Goal: Task Accomplishment & Management: Use online tool/utility

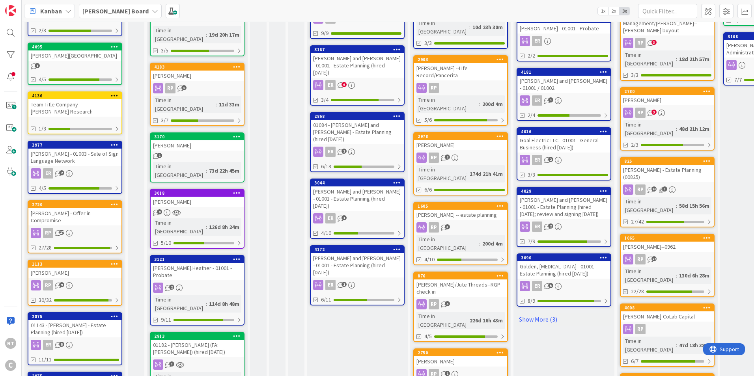
scroll to position [315, 0]
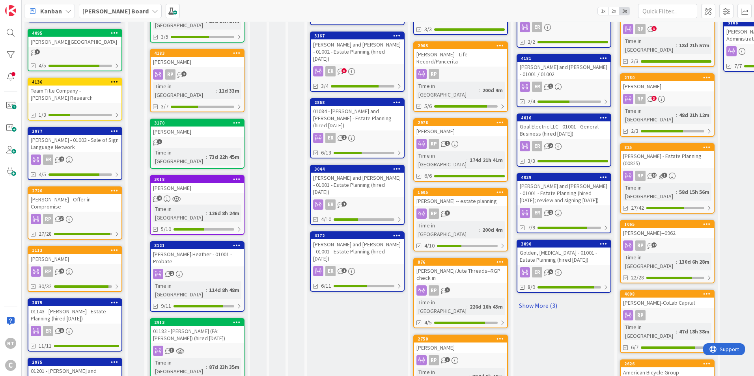
click at [535, 299] on link "Show More (3)" at bounding box center [564, 305] width 95 height 13
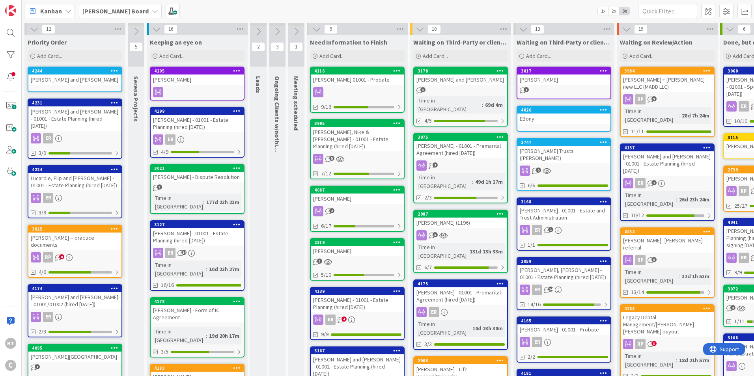
scroll to position [0, 0]
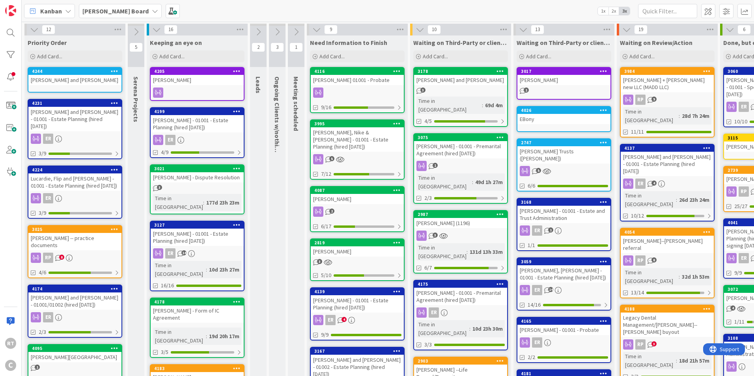
click at [69, 173] on div "Lucardie, Flip and [PERSON_NAME] - 01001 - Estate Planning (hired [DATE])" at bounding box center [74, 181] width 93 height 17
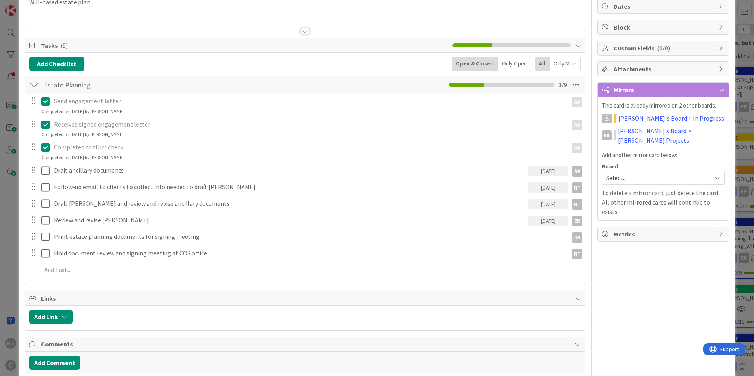
scroll to position [115, 0]
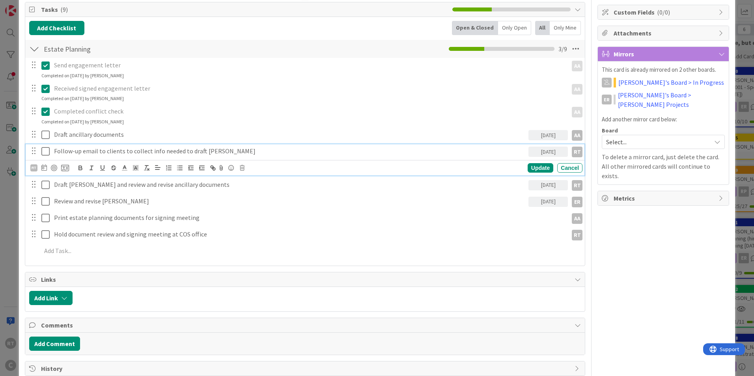
click at [45, 151] on icon at bounding box center [45, 151] width 8 height 9
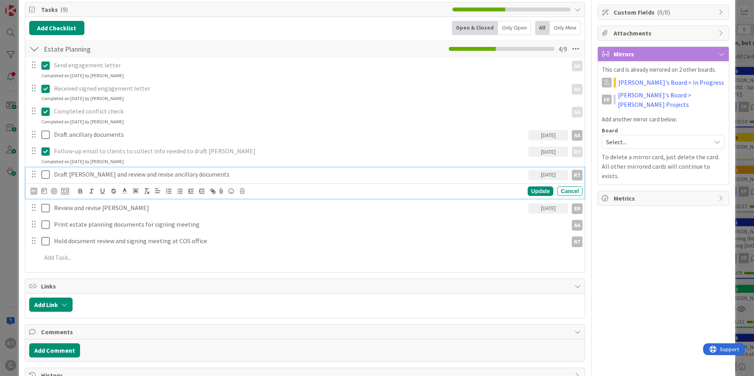
click at [114, 175] on p "Draft [PERSON_NAME] and review and revise ancillary documents" at bounding box center [289, 174] width 471 height 9
click at [644, 229] on div "ER Owner RT Ethan Dates Block Custom Fields ( 0/0 ) Attachments Mirrors This ca…" at bounding box center [663, 149] width 132 height 467
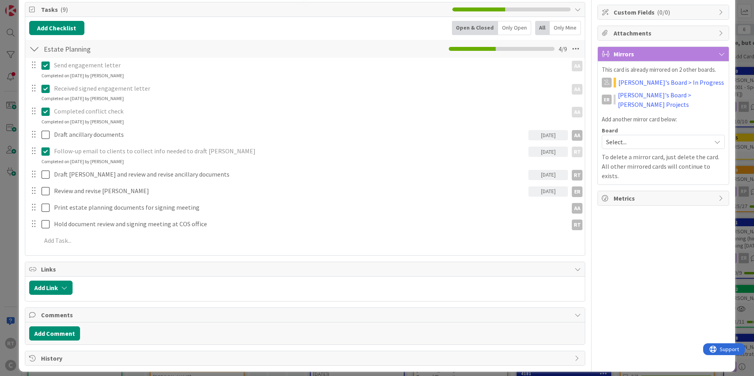
scroll to position [121, 0]
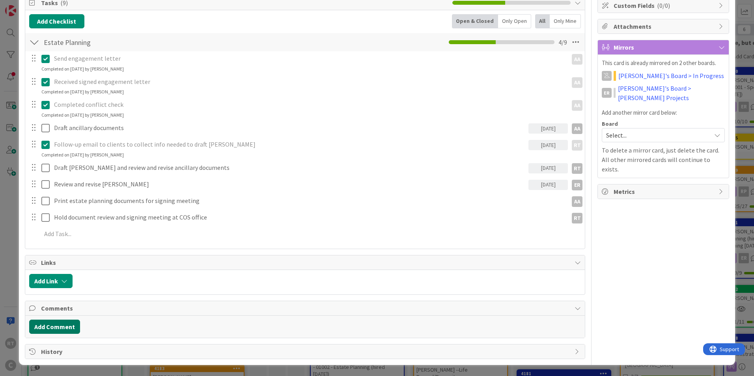
click at [52, 332] on button "Add Comment" at bounding box center [54, 327] width 51 height 14
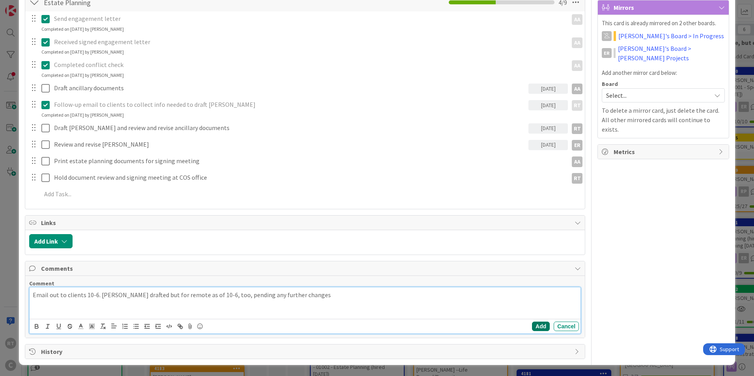
click at [532, 324] on button "Add" at bounding box center [541, 326] width 18 height 9
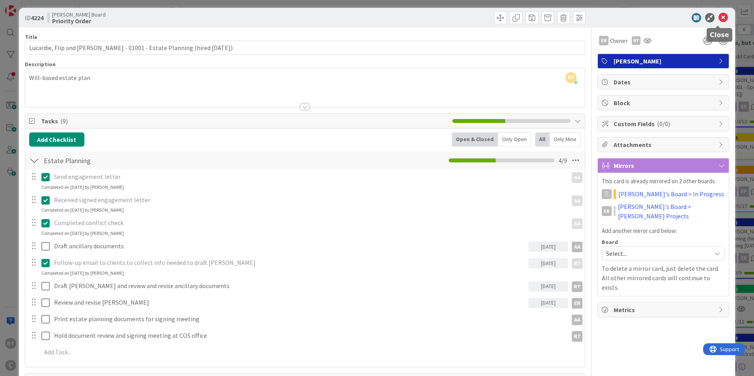
scroll to position [0, 0]
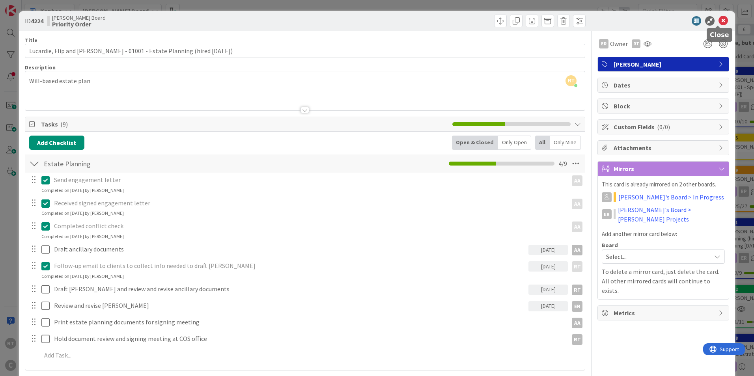
click at [718, 23] on icon at bounding box center [722, 20] width 9 height 9
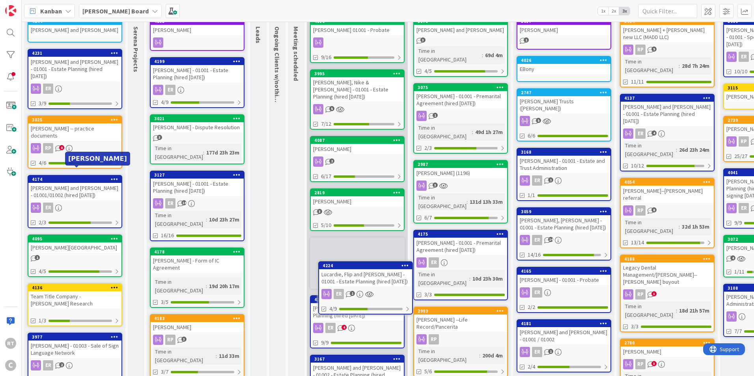
scroll to position [53, 0]
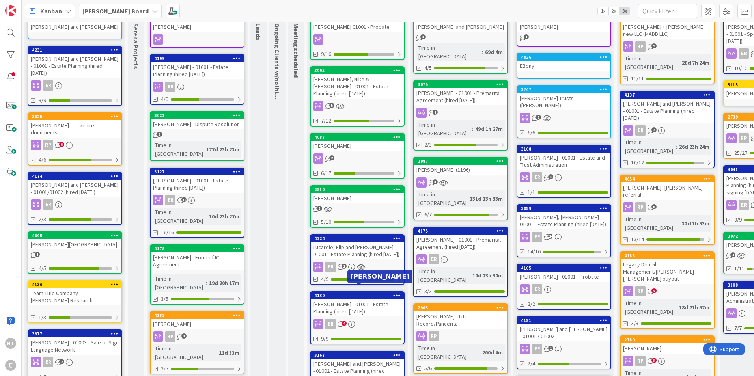
click at [355, 299] on div "[PERSON_NAME] - 01001 - Estate Planning (hired [DATE])" at bounding box center [357, 307] width 93 height 17
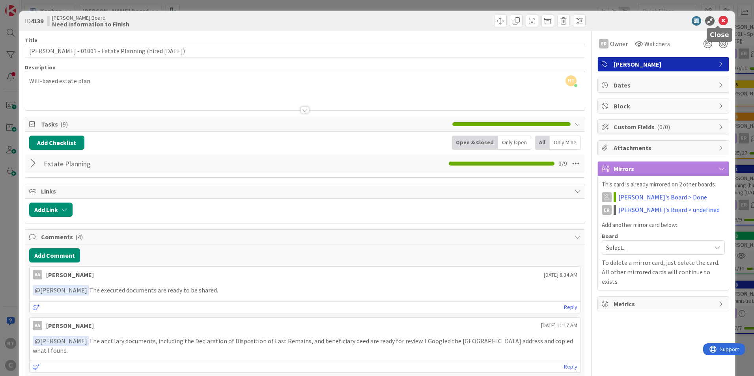
click at [719, 19] on icon at bounding box center [722, 20] width 9 height 9
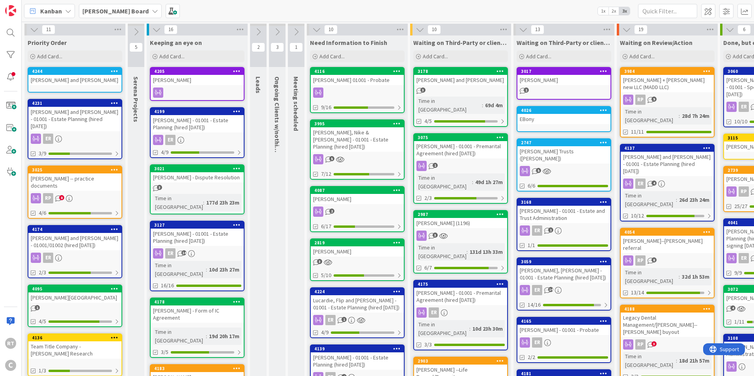
scroll to position [39, 0]
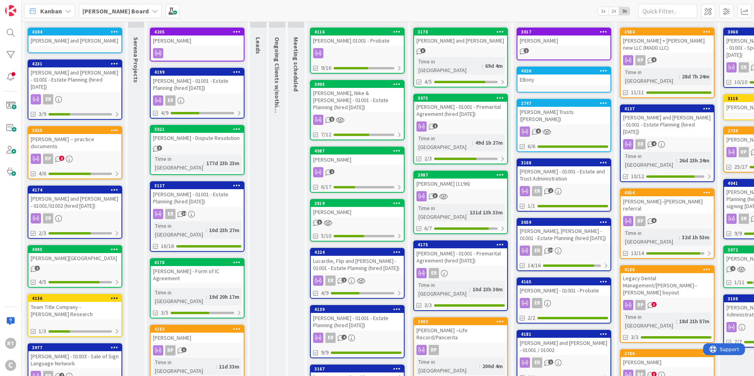
click at [332, 315] on div "[PERSON_NAME] - 01001 - Estate Planning (hired [DATE])" at bounding box center [357, 321] width 93 height 17
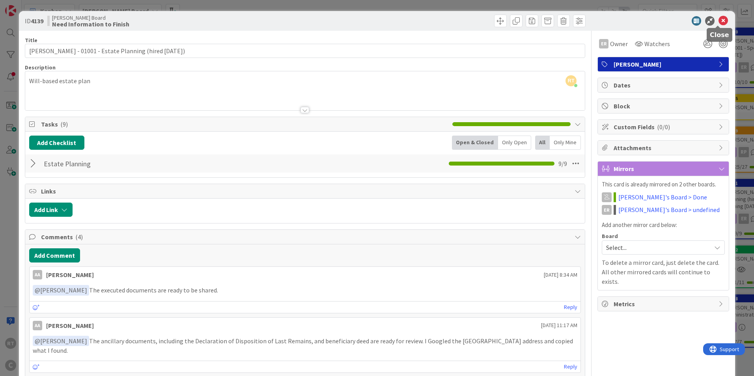
click at [718, 19] on icon at bounding box center [722, 20] width 9 height 9
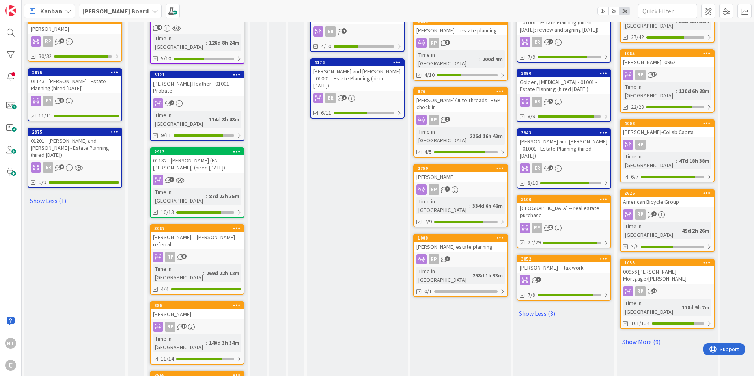
scroll to position [444, 0]
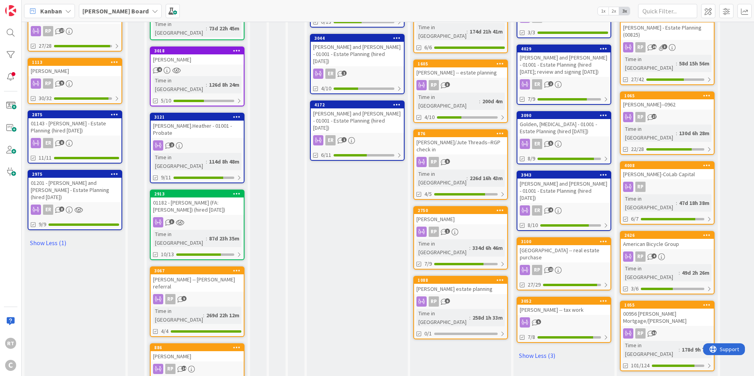
click at [69, 178] on div "01201 - [PERSON_NAME] and [PERSON_NAME] - Estate Planning (hired [DATE])" at bounding box center [74, 190] width 93 height 24
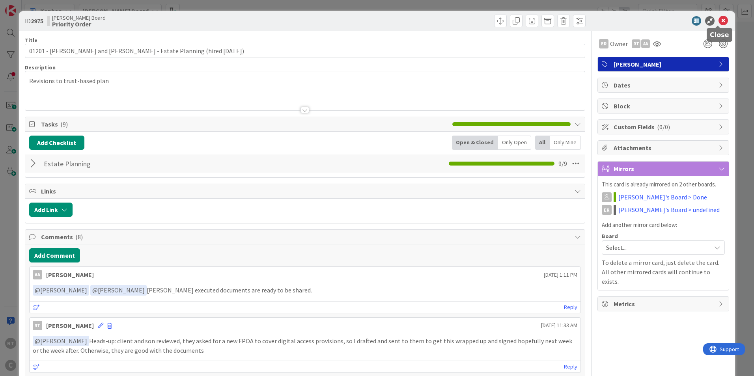
click at [718, 21] on icon at bounding box center [722, 20] width 9 height 9
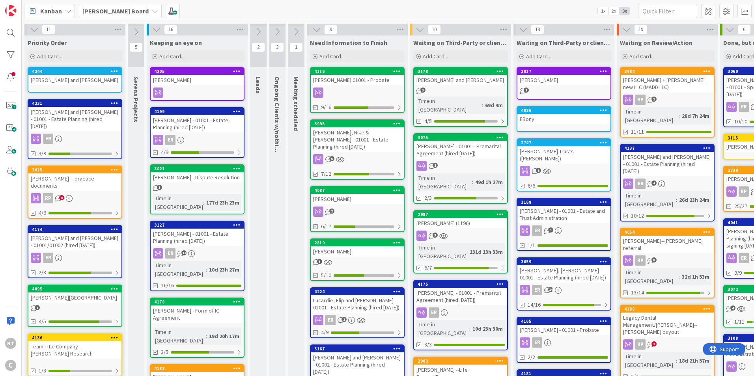
click at [82, 235] on div "[PERSON_NAME] and [PERSON_NAME] - 01001/01002 (hired [DATE])" at bounding box center [74, 241] width 93 height 17
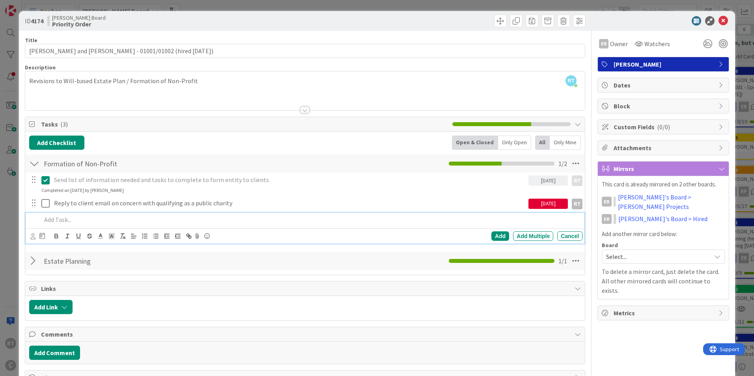
click at [50, 221] on p at bounding box center [310, 219] width 538 height 9
click at [491, 238] on div "Add" at bounding box center [500, 235] width 18 height 9
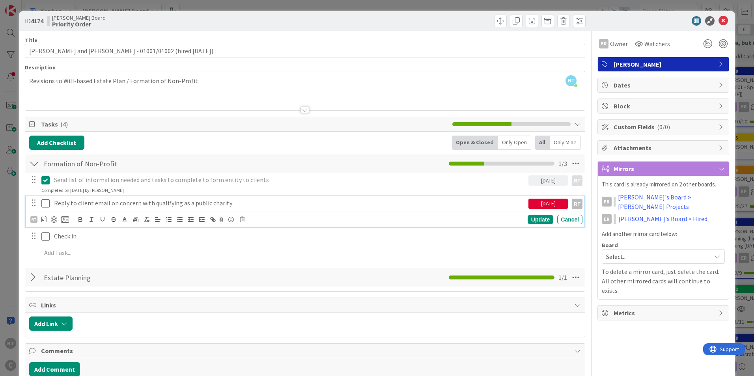
click at [43, 205] on icon at bounding box center [45, 203] width 8 height 9
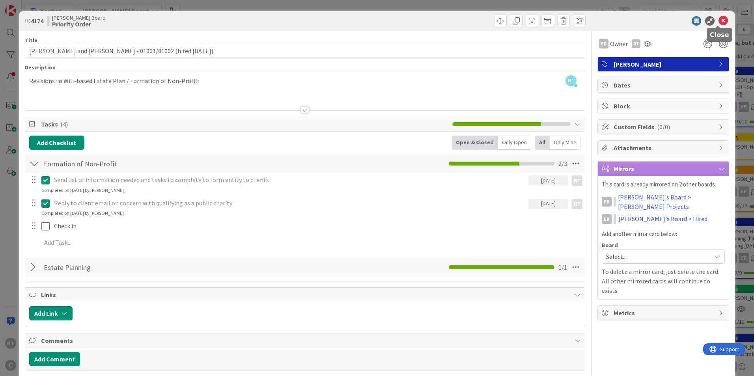
click at [718, 19] on icon at bounding box center [722, 20] width 9 height 9
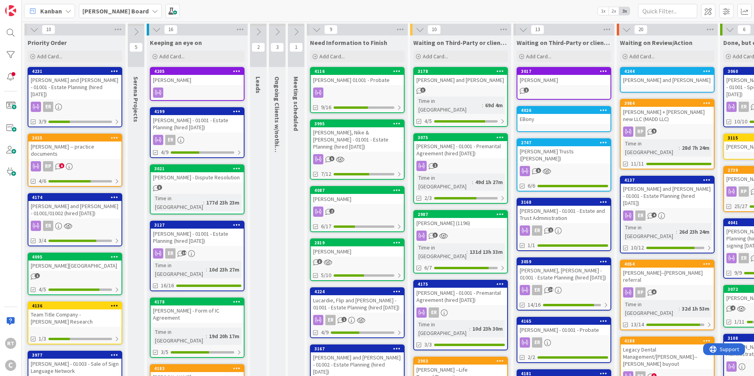
click at [71, 79] on div "[PERSON_NAME] and [PERSON_NAME] - 01001 - Estate Planning (hired [DATE])" at bounding box center [74, 87] width 93 height 24
